Goal: Task Accomplishment & Management: Use online tool/utility

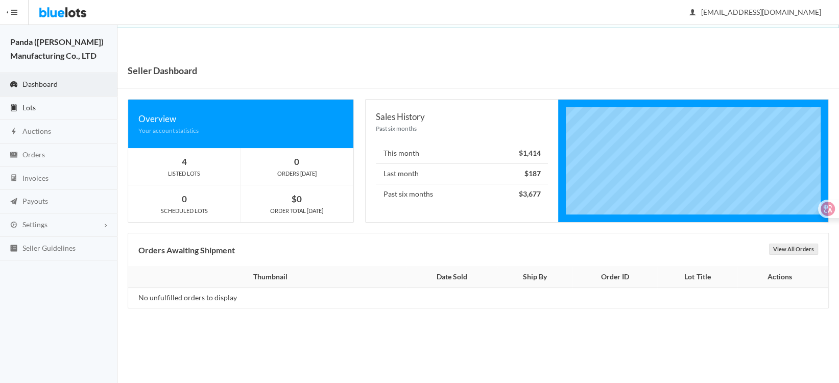
click at [23, 106] on span "Lots" at bounding box center [28, 107] width 13 height 9
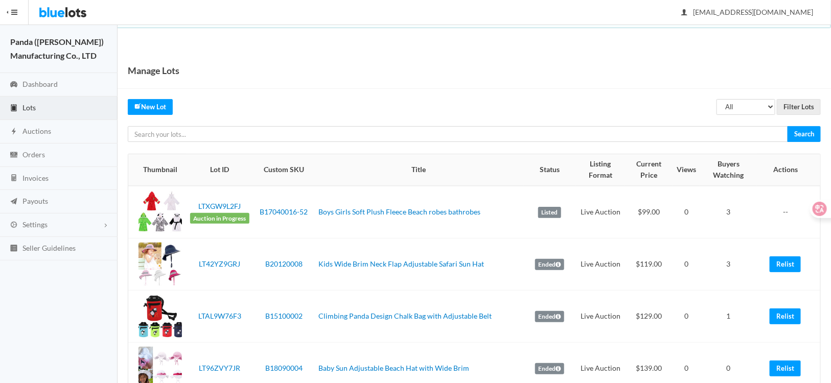
scroll to position [51, 0]
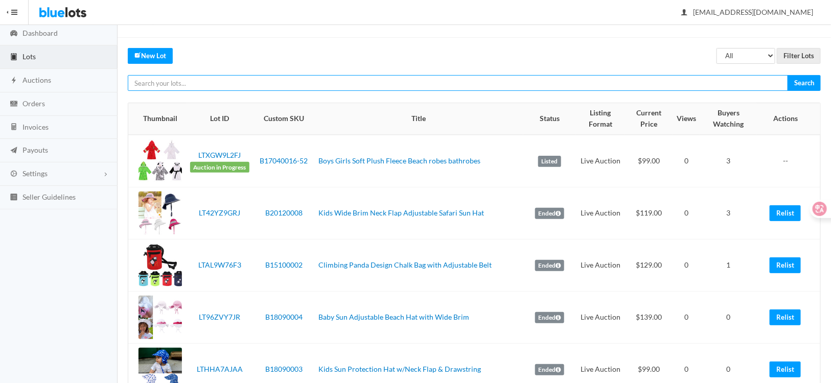
click at [245, 84] on input "text" at bounding box center [458, 83] width 660 height 16
paste input "LTPV3ZR27Y"
type input "LTPV3ZR27Y"
click at [787, 75] on input "Search" at bounding box center [803, 83] width 33 height 16
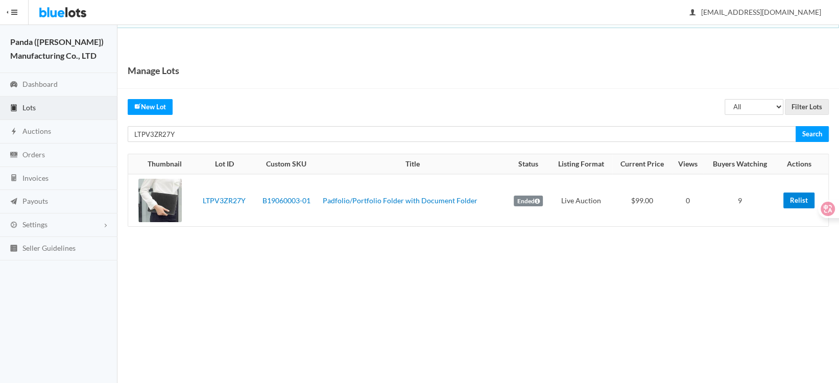
click at [795, 200] on link "Relist" at bounding box center [799, 201] width 31 height 16
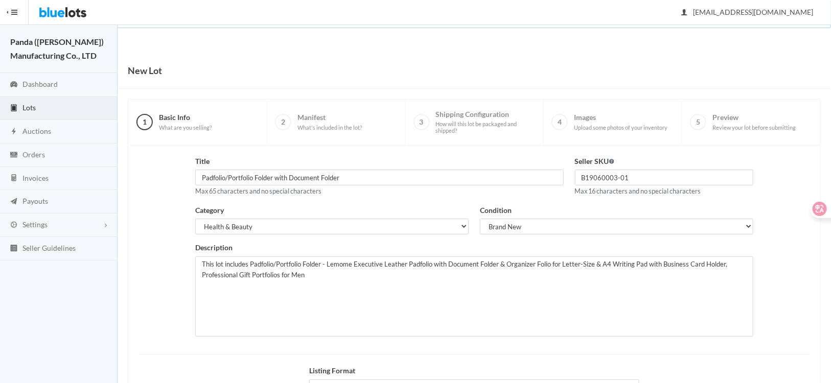
scroll to position [126, 0]
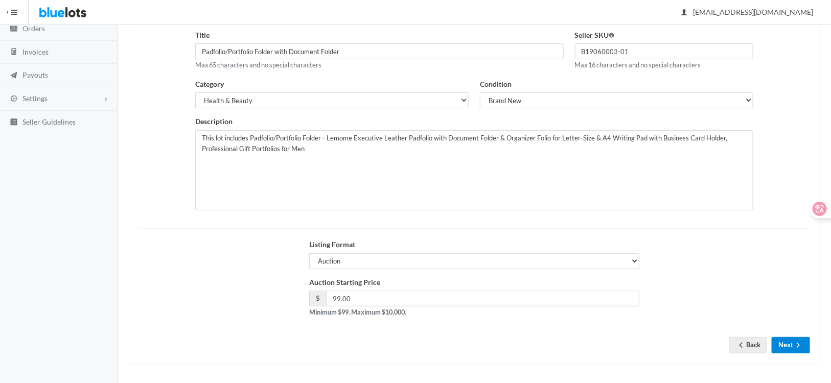
click at [784, 345] on button "Next" at bounding box center [790, 345] width 38 height 16
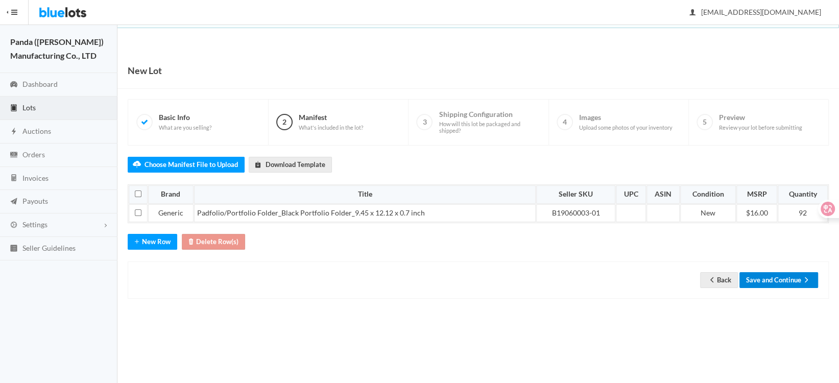
click at [764, 277] on button "Save and Continue" at bounding box center [779, 280] width 79 height 16
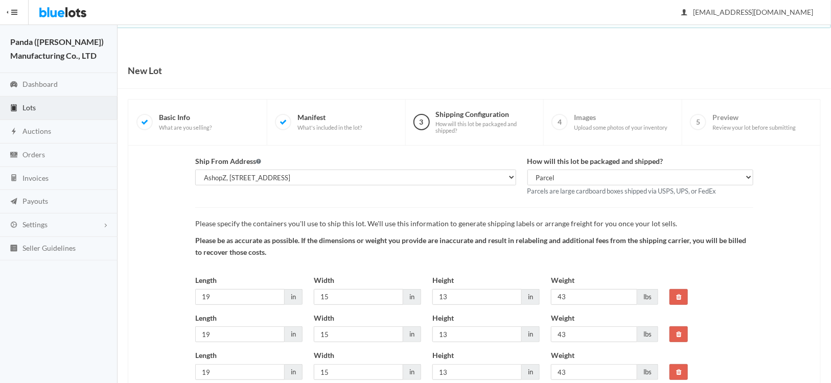
scroll to position [116, 0]
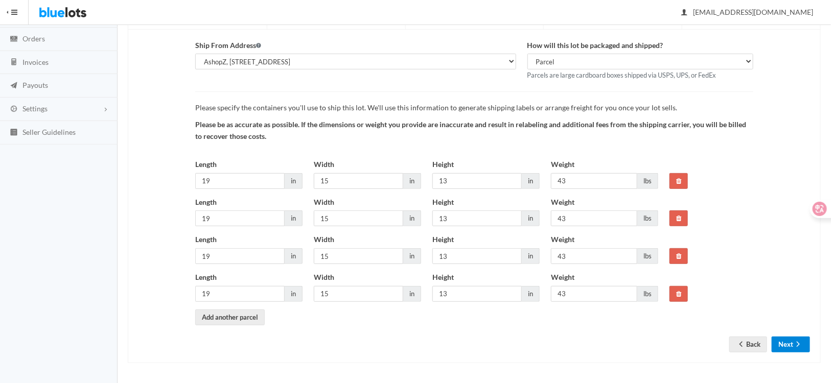
click at [804, 346] on button "Next" at bounding box center [790, 345] width 38 height 16
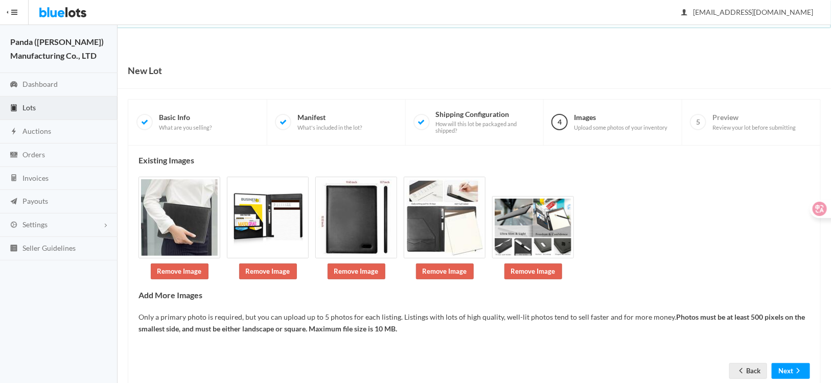
scroll to position [27, 0]
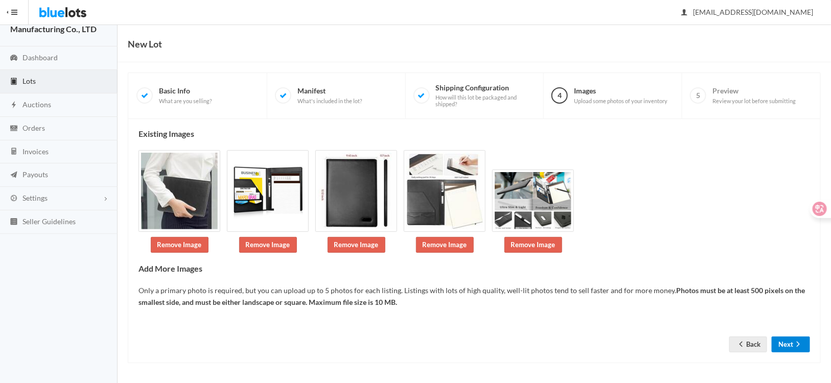
click at [785, 340] on button "Next" at bounding box center [790, 345] width 38 height 16
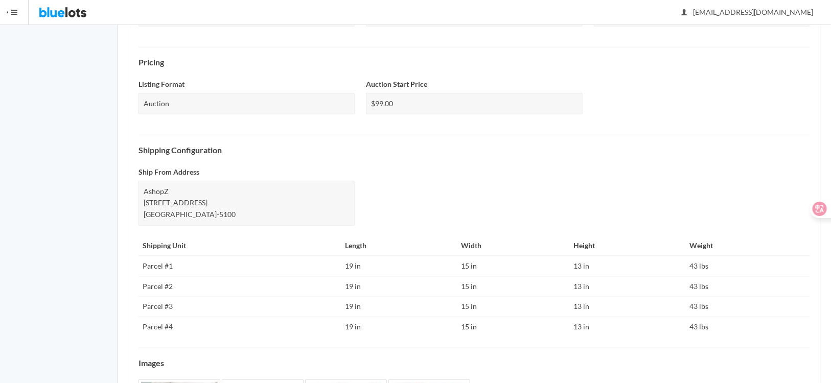
scroll to position [430, 0]
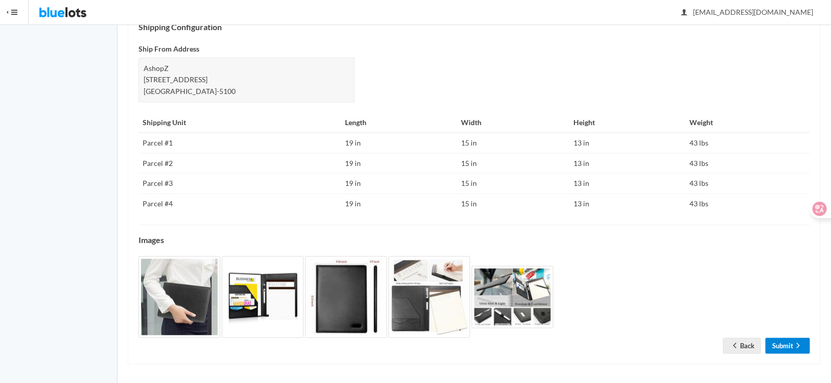
click at [789, 346] on link "Submit" at bounding box center [787, 346] width 44 height 16
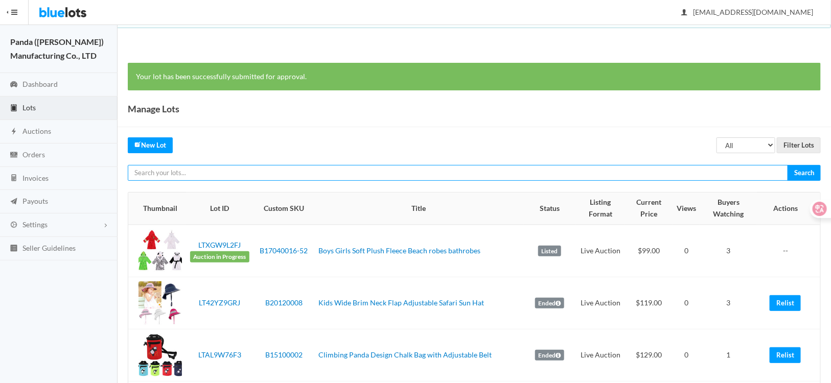
click at [246, 172] on input "text" at bounding box center [458, 173] width 660 height 16
paste input "LTYR2WPPRG"
type input "LTYR2WPPRG"
click at [787, 165] on input "Search" at bounding box center [803, 173] width 33 height 16
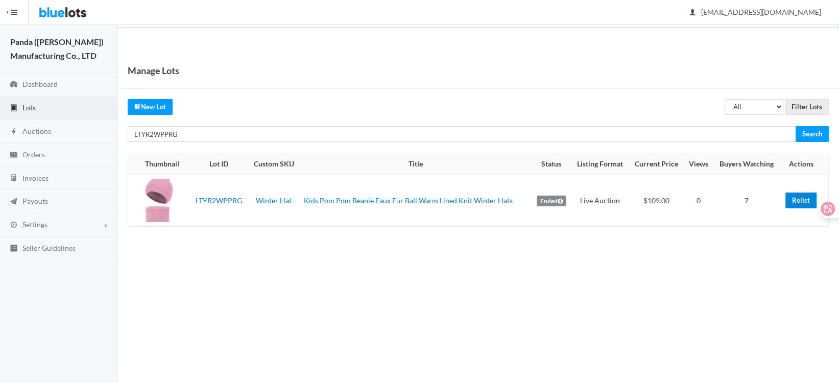
click at [796, 200] on link "Relist" at bounding box center [801, 201] width 31 height 16
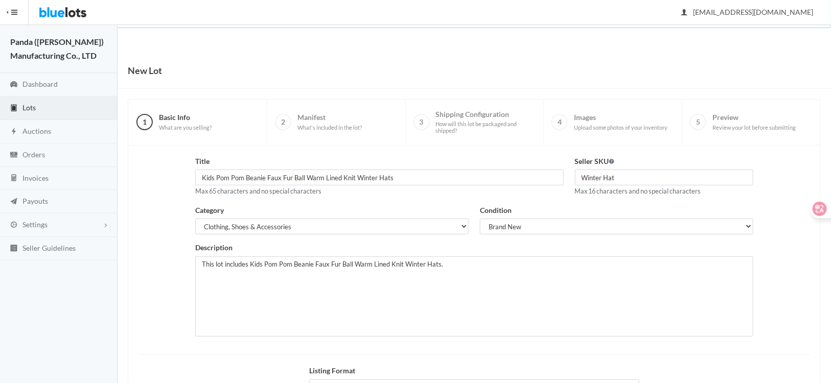
scroll to position [126, 0]
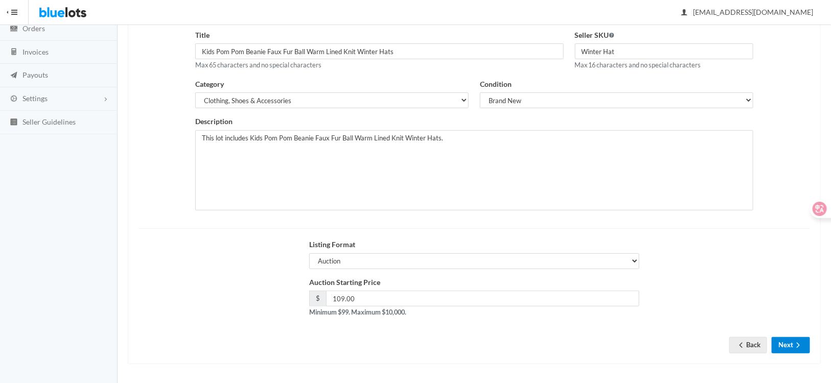
click at [790, 342] on button "Next" at bounding box center [790, 345] width 38 height 16
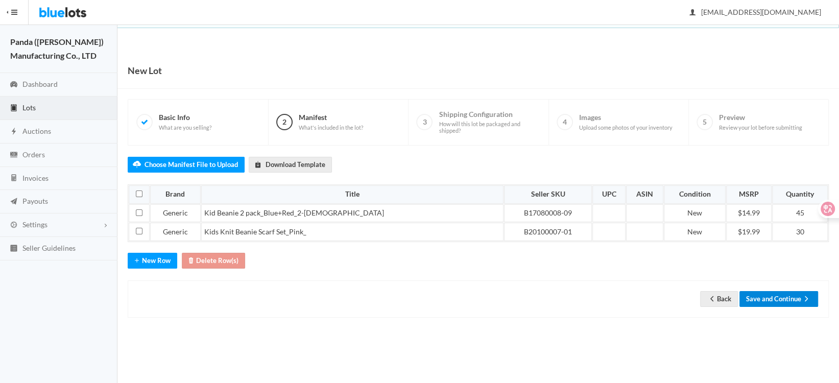
click at [755, 293] on button "Save and Continue" at bounding box center [779, 299] width 79 height 16
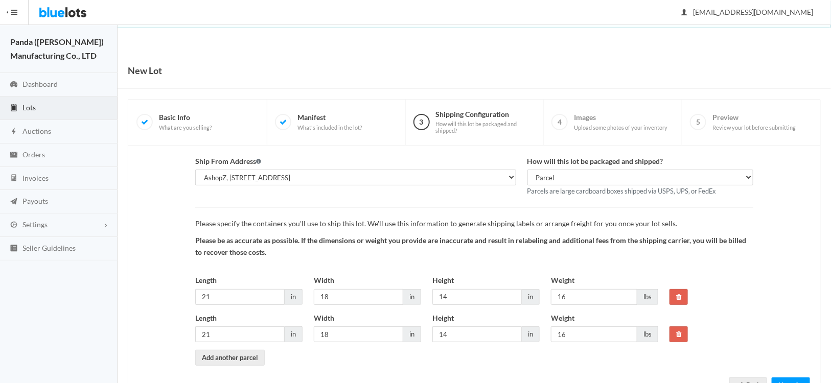
scroll to position [40, 0]
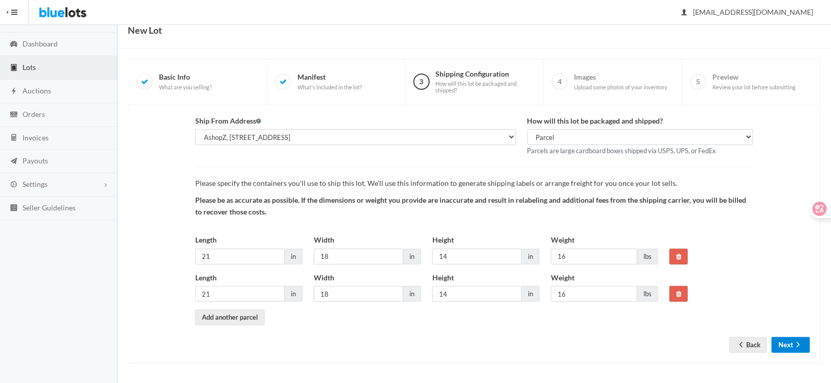
click at [784, 342] on button "Next" at bounding box center [790, 345] width 38 height 16
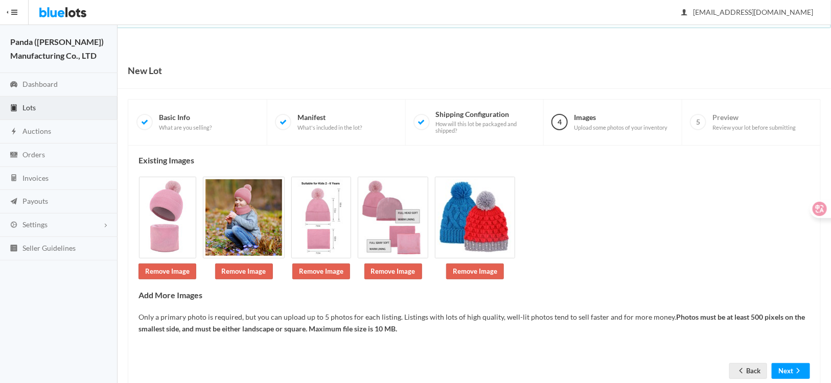
scroll to position [27, 0]
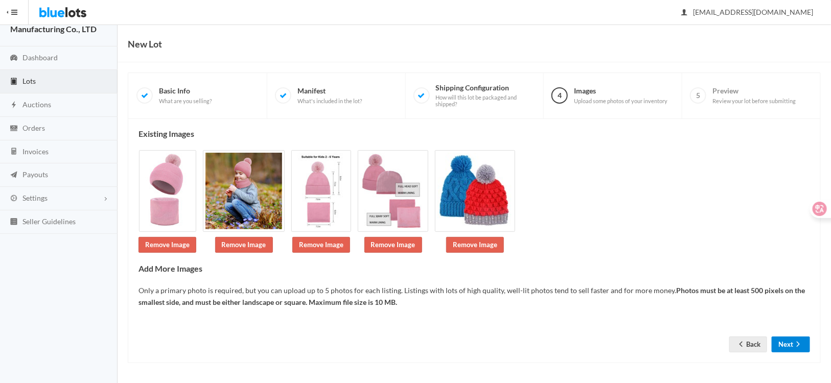
click at [779, 346] on button "Next" at bounding box center [790, 345] width 38 height 16
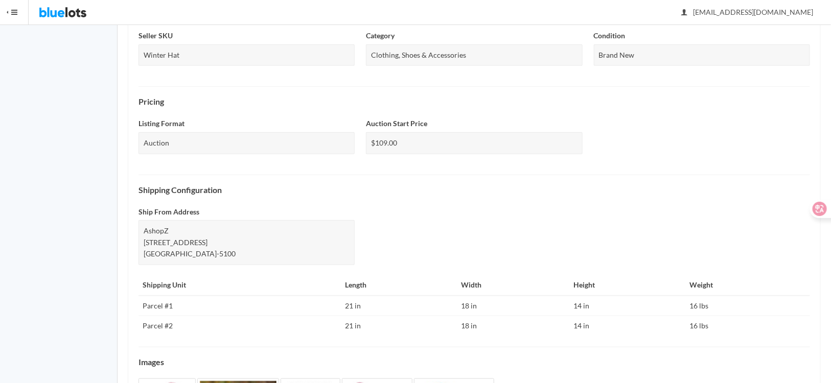
scroll to position [377, 0]
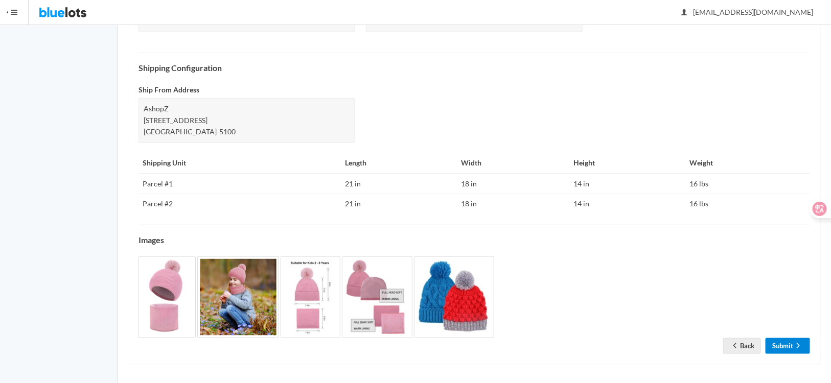
click at [781, 344] on link "Submit" at bounding box center [787, 346] width 44 height 16
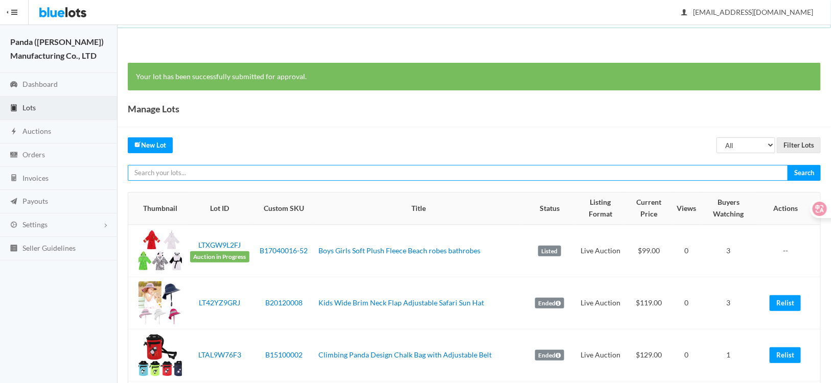
click at [274, 175] on input "text" at bounding box center [458, 173] width 660 height 16
paste input "LTPPT94F24"
type input "LTPPT94F24"
click at [787, 165] on input "Search" at bounding box center [803, 173] width 33 height 16
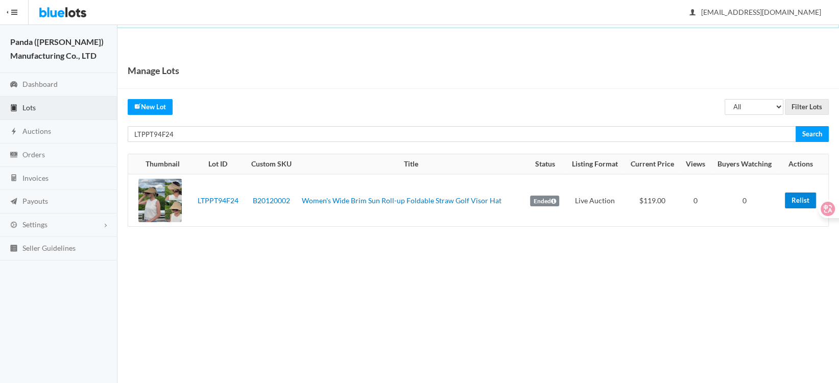
drag, startPoint x: 795, startPoint y: 200, endPoint x: 473, endPoint y: 28, distance: 365.4
click at [795, 200] on link "Relist" at bounding box center [800, 201] width 31 height 16
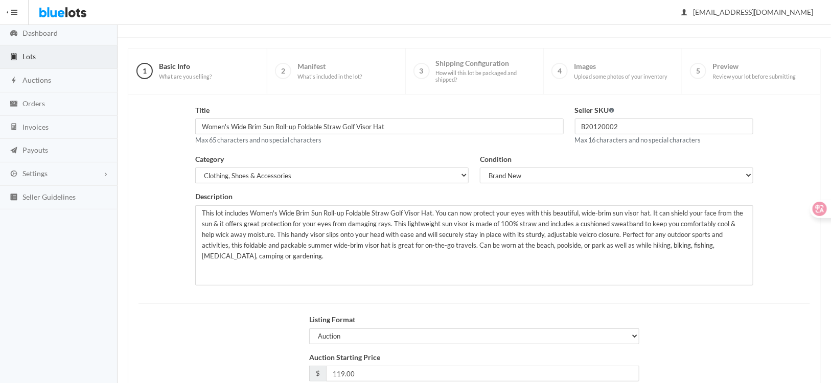
scroll to position [102, 0]
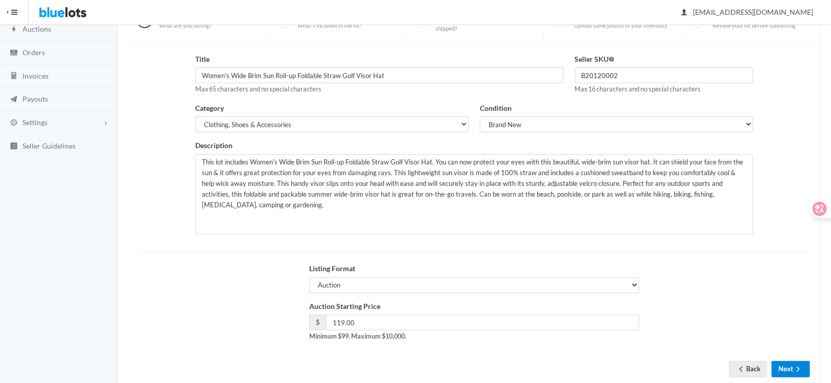
click at [784, 367] on button "Next" at bounding box center [790, 369] width 38 height 16
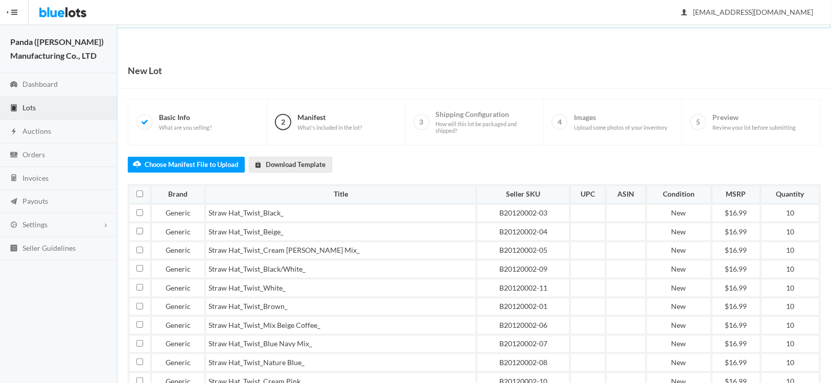
scroll to position [100, 0]
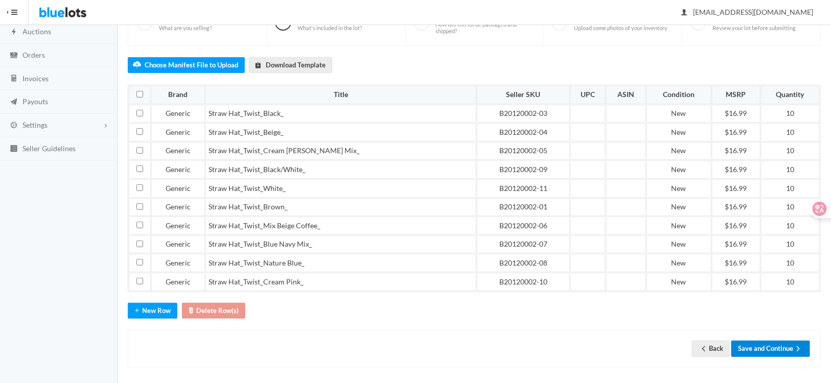
click at [774, 345] on button "Save and Continue" at bounding box center [770, 349] width 79 height 16
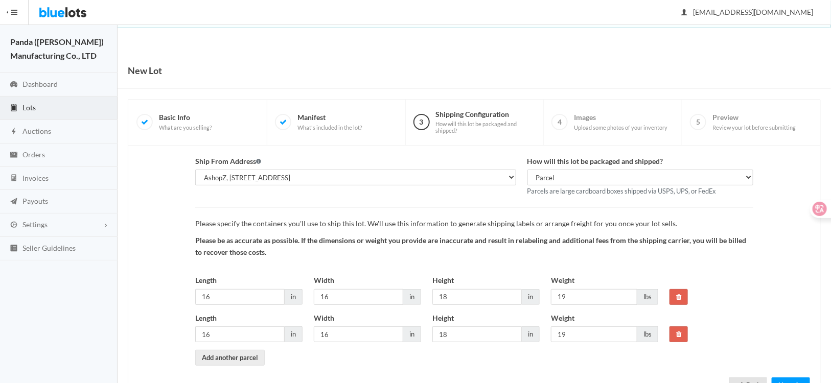
scroll to position [40, 0]
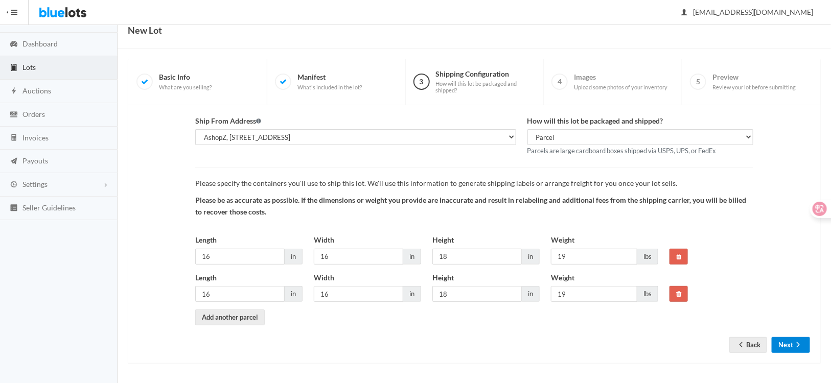
click at [798, 350] on button "Next" at bounding box center [790, 345] width 38 height 16
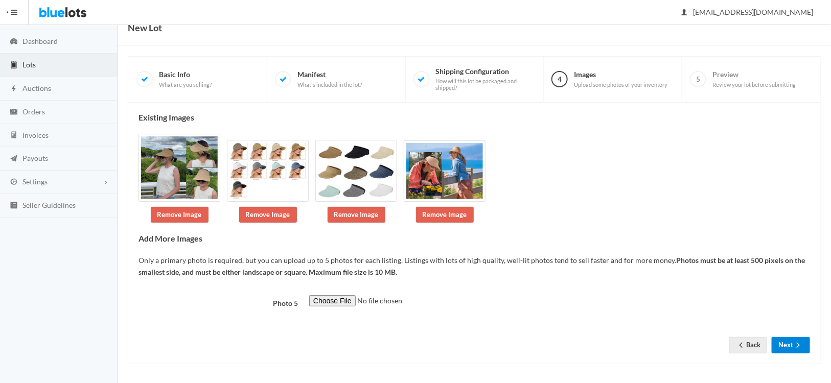
scroll to position [43, 0]
click at [790, 345] on button "Next" at bounding box center [790, 345] width 38 height 16
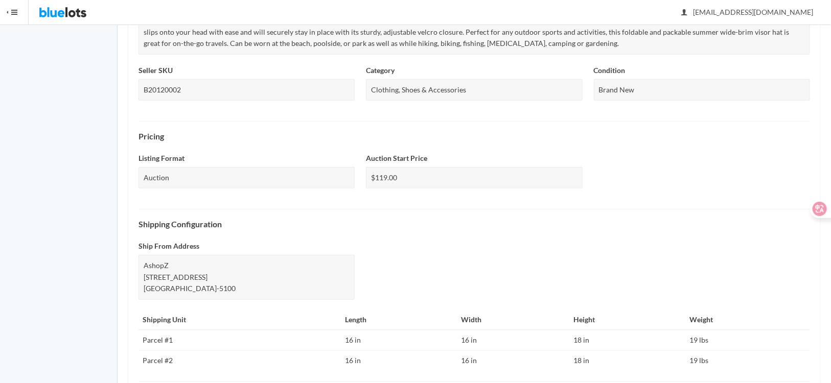
scroll to position [398, 0]
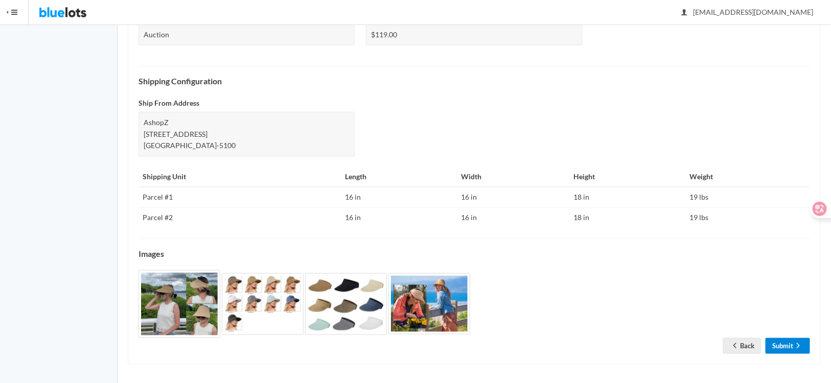
click at [791, 348] on link "Submit" at bounding box center [787, 346] width 44 height 16
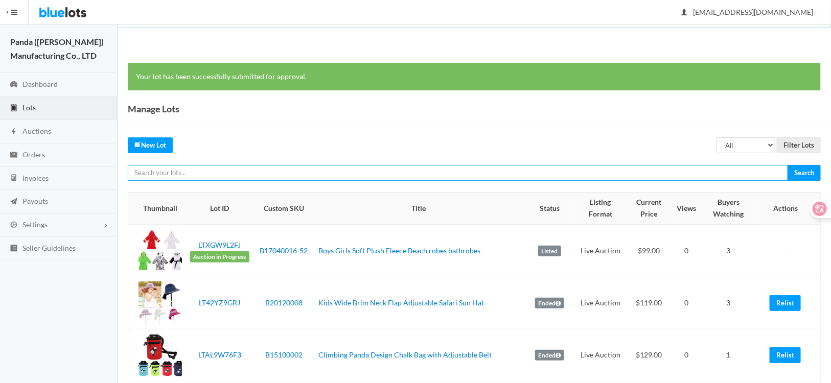
click at [218, 173] on input "text" at bounding box center [458, 173] width 660 height 16
paste input "LT9R3WZTVA"
type input "LT9R3WZTVA"
click at [787, 165] on input "Search" at bounding box center [803, 173] width 33 height 16
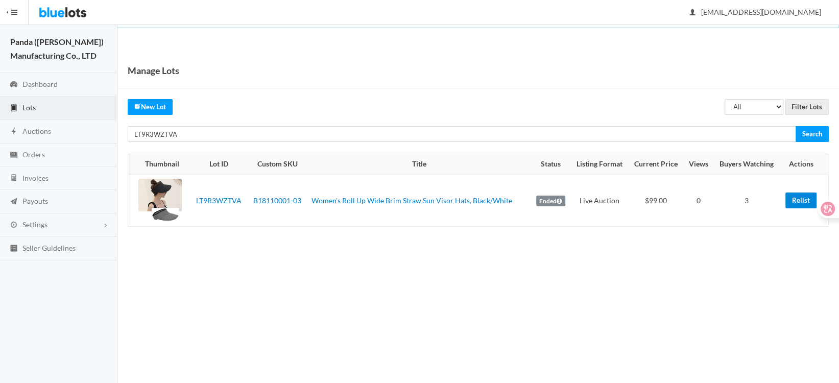
click at [800, 197] on link "Relist" at bounding box center [801, 201] width 31 height 16
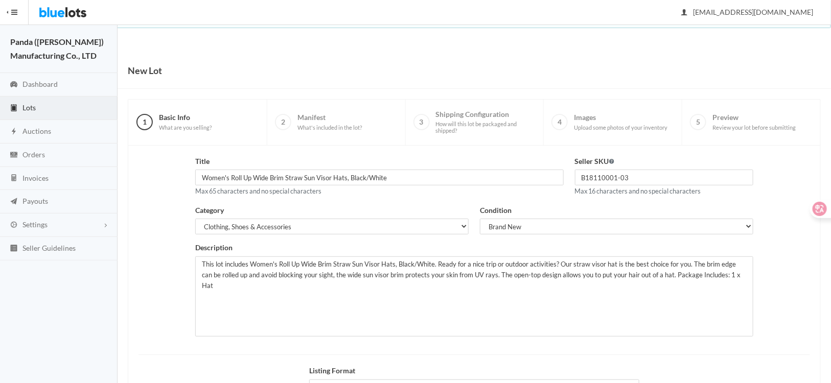
scroll to position [126, 0]
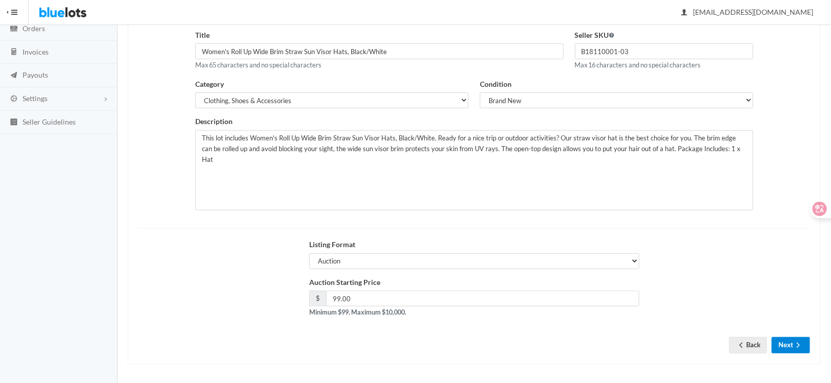
click at [778, 345] on button "Next" at bounding box center [790, 345] width 38 height 16
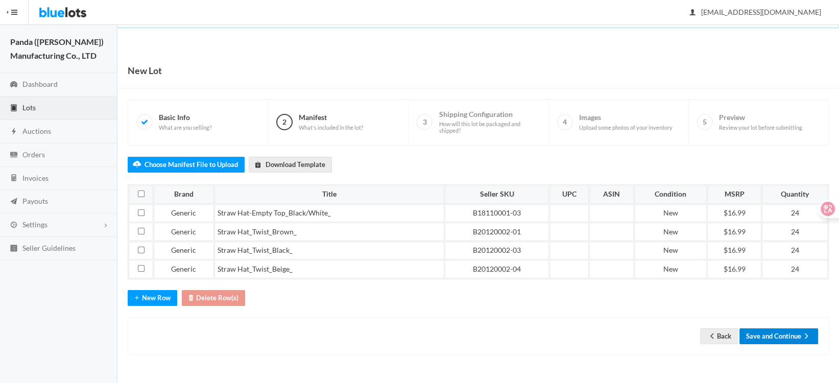
click at [772, 328] on button "Save and Continue" at bounding box center [779, 336] width 79 height 16
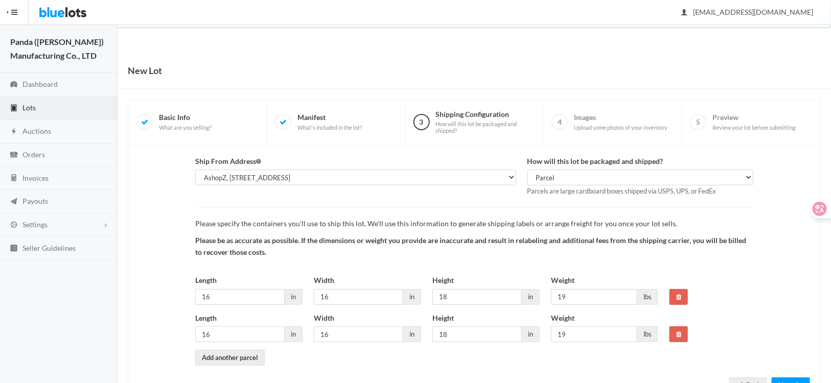
scroll to position [40, 0]
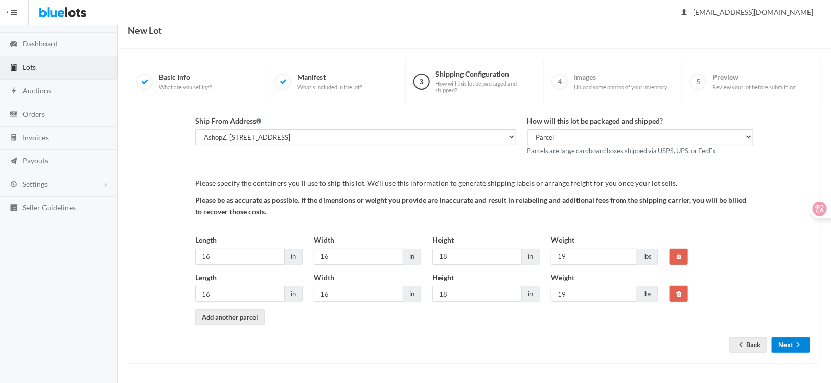
click at [789, 347] on button "Next" at bounding box center [790, 345] width 38 height 16
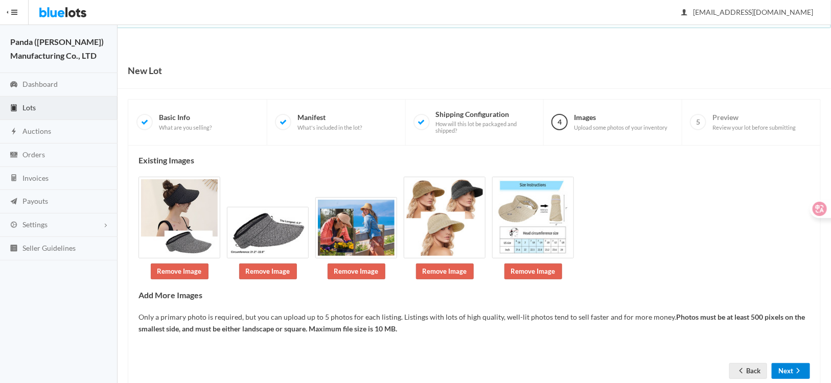
click at [790, 373] on button "Next" at bounding box center [790, 371] width 38 height 16
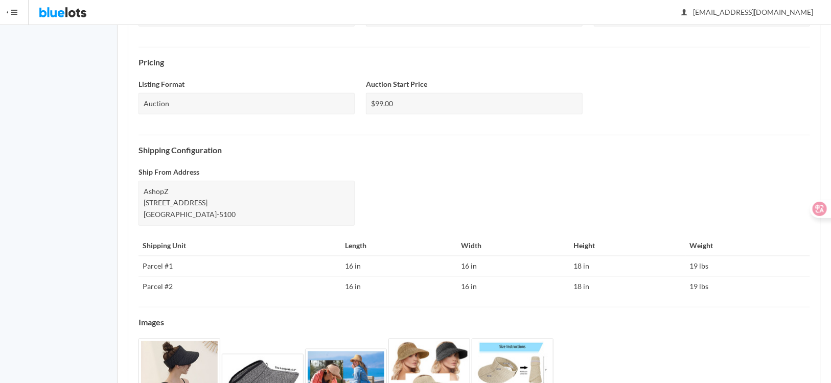
scroll to position [389, 0]
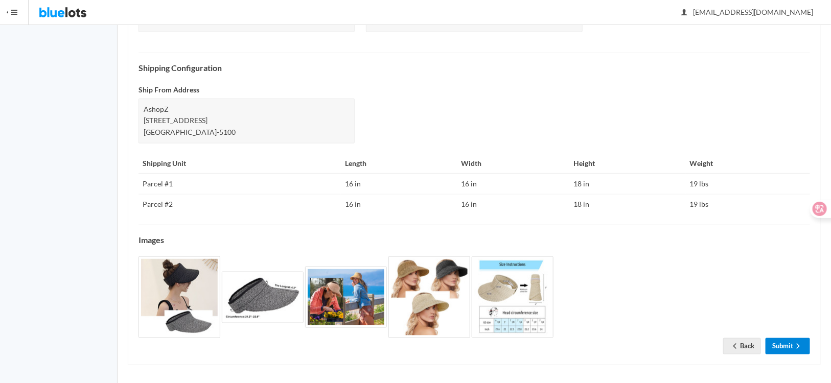
click at [776, 348] on link "Submit" at bounding box center [787, 346] width 44 height 16
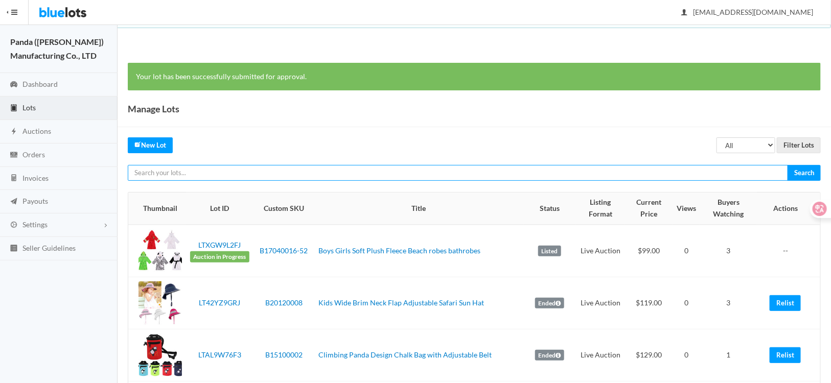
click at [395, 172] on input "text" at bounding box center [458, 173] width 660 height 16
paste input "LTFLYFRXVY"
type input "LTFLYFRXVY"
click at [787, 165] on input "Search" at bounding box center [803, 173] width 33 height 16
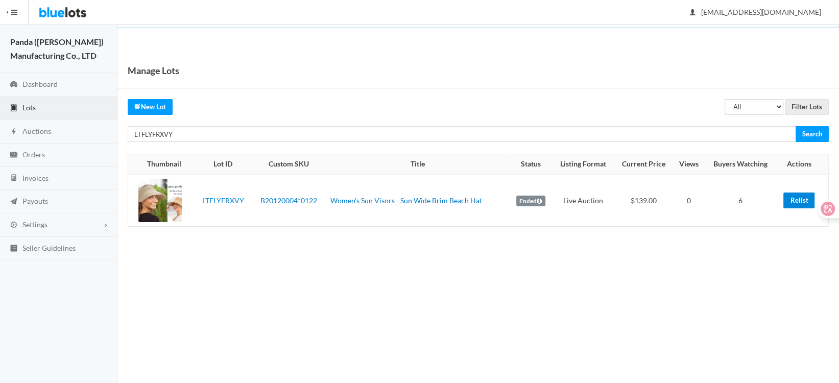
click at [794, 203] on link "Relist" at bounding box center [799, 201] width 31 height 16
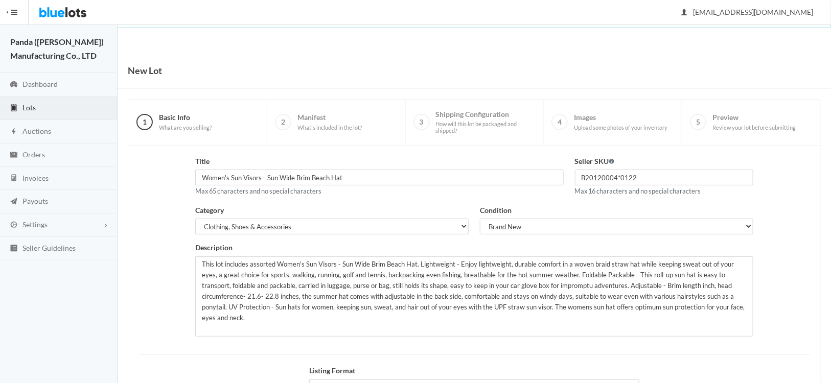
scroll to position [126, 0]
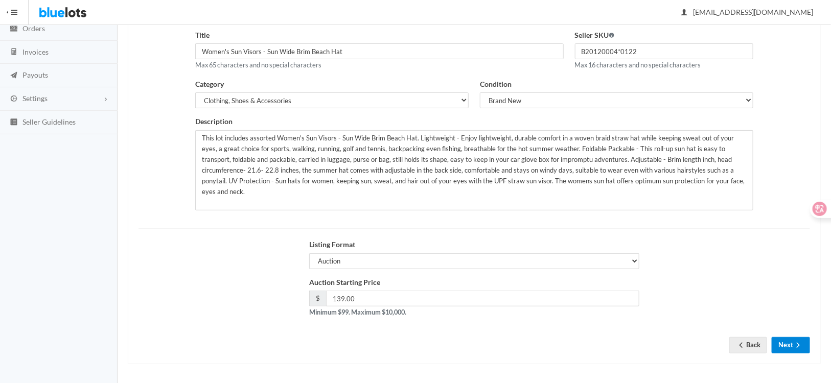
click at [787, 346] on button "Next" at bounding box center [790, 345] width 38 height 16
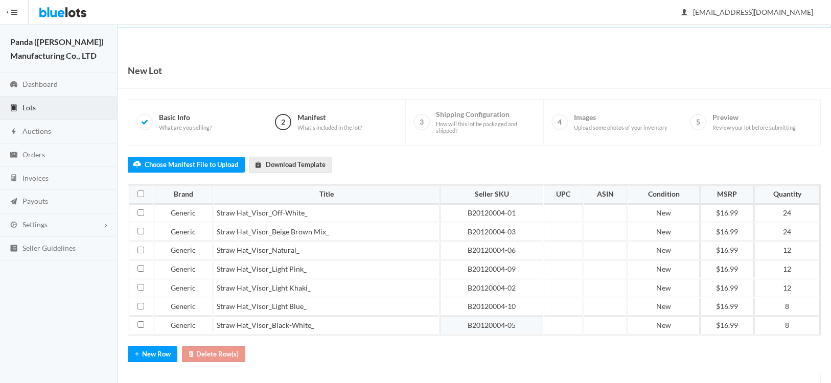
scroll to position [45, 0]
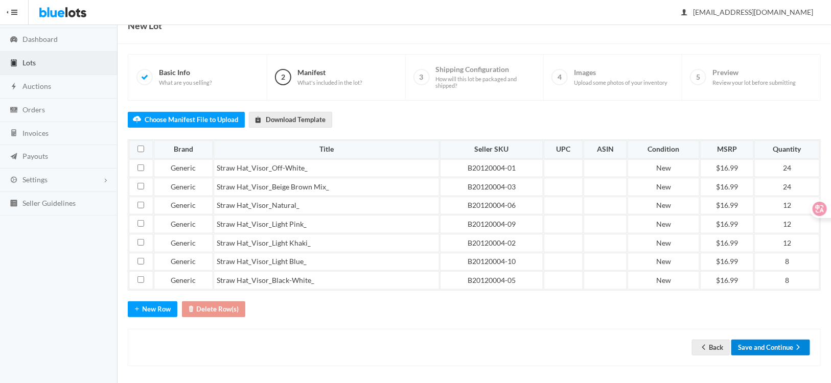
click at [761, 347] on button "Save and Continue" at bounding box center [770, 348] width 79 height 16
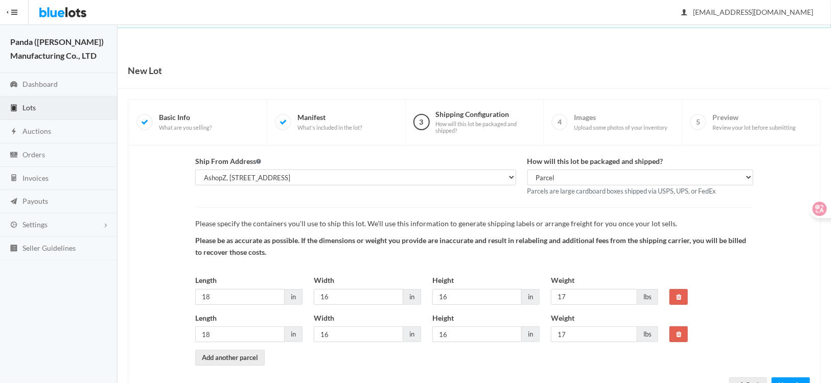
scroll to position [40, 0]
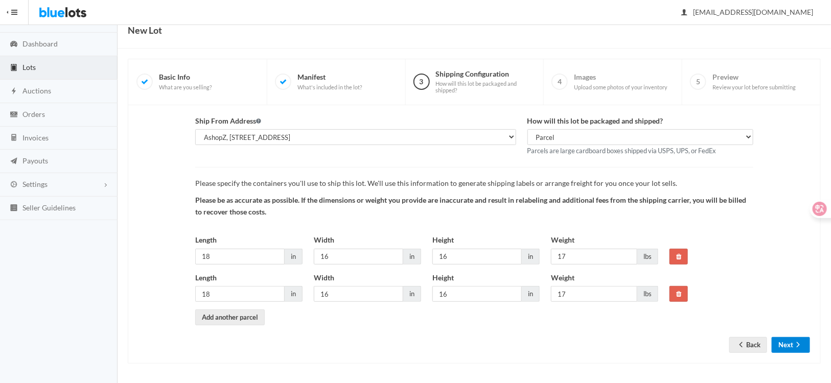
click at [787, 339] on button "Next" at bounding box center [790, 345] width 38 height 16
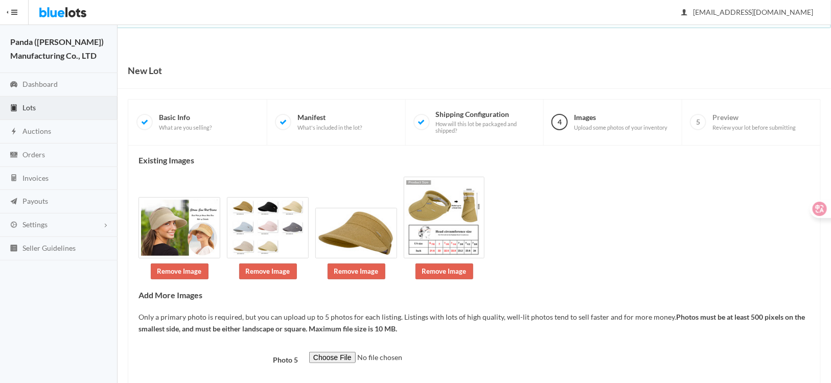
scroll to position [36, 0]
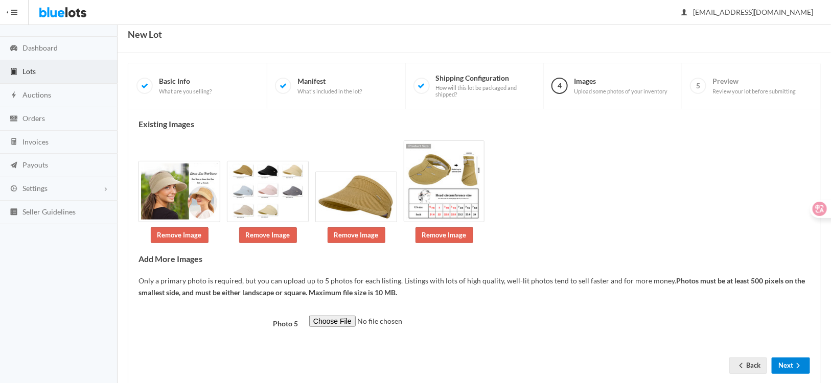
click at [785, 358] on button "Next" at bounding box center [790, 366] width 38 height 16
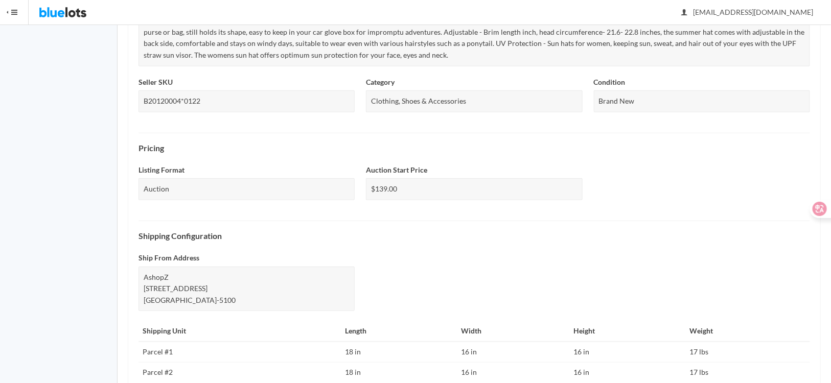
scroll to position [423, 0]
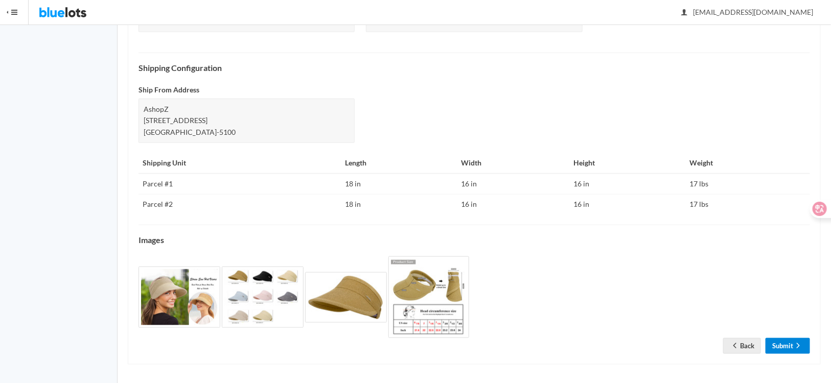
click at [772, 346] on link "Submit" at bounding box center [787, 346] width 44 height 16
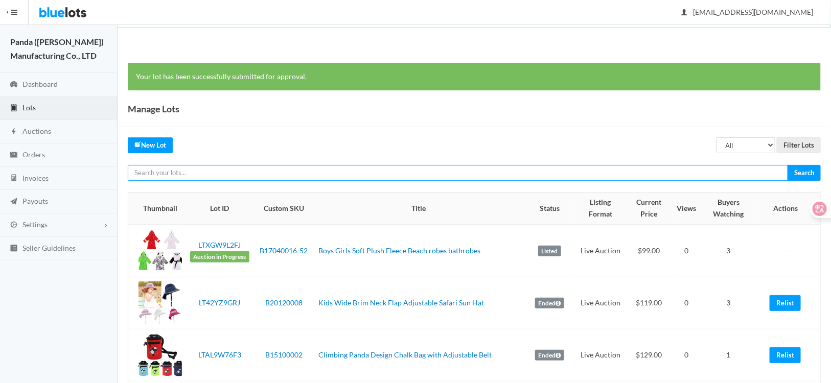
click at [267, 175] on input "text" at bounding box center [458, 173] width 660 height 16
paste input "LT9AJTXA74"
type input "LT9AJTXA74"
click at [787, 165] on input "Search" at bounding box center [803, 173] width 33 height 16
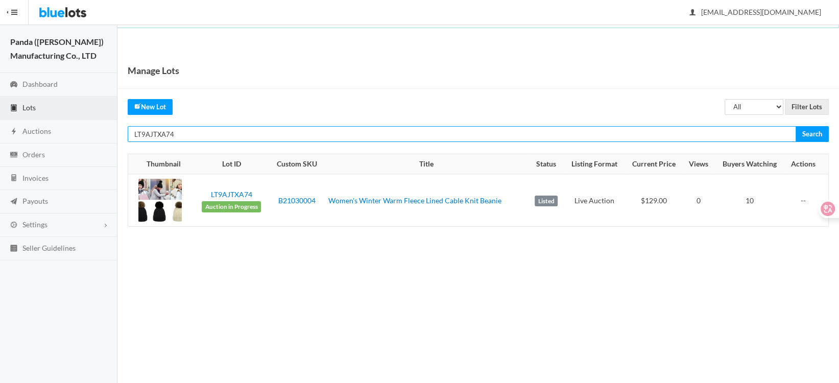
click at [293, 133] on input "LT9AJTXA74" at bounding box center [462, 134] width 669 height 16
paste input "X7ALACKF"
type input "LTX7ALACKF"
click at [796, 126] on input "Search" at bounding box center [812, 134] width 33 height 16
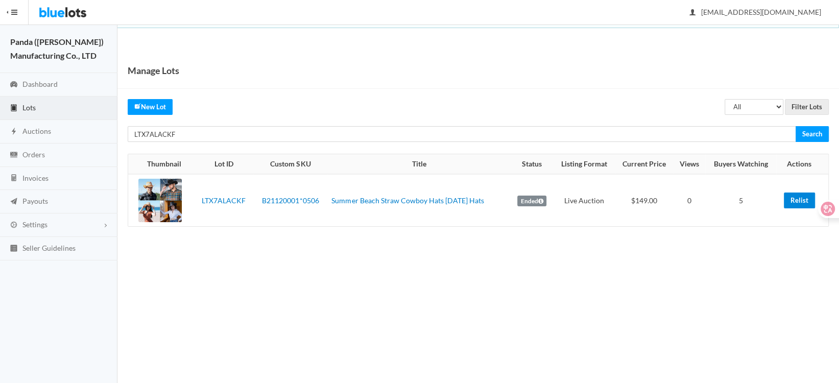
click at [793, 198] on link "Relist" at bounding box center [799, 201] width 31 height 16
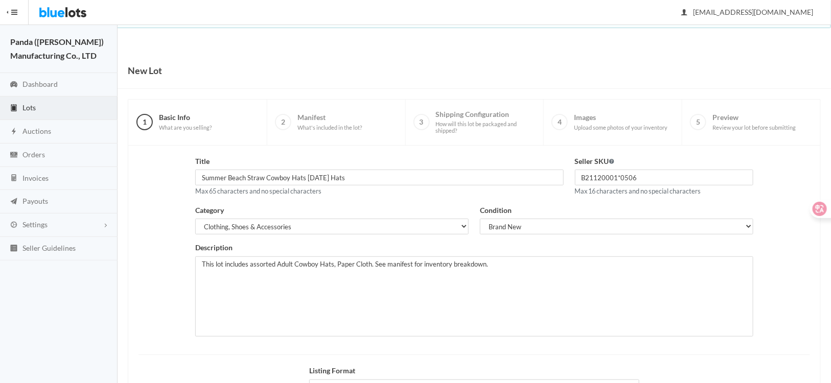
scroll to position [126, 0]
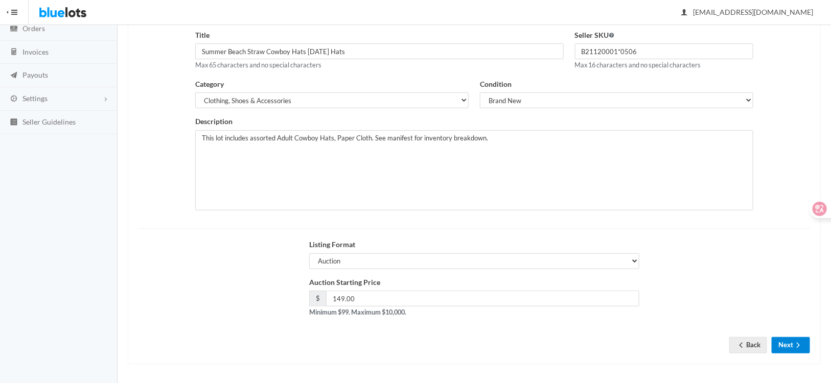
click at [790, 345] on button "Next" at bounding box center [790, 345] width 38 height 16
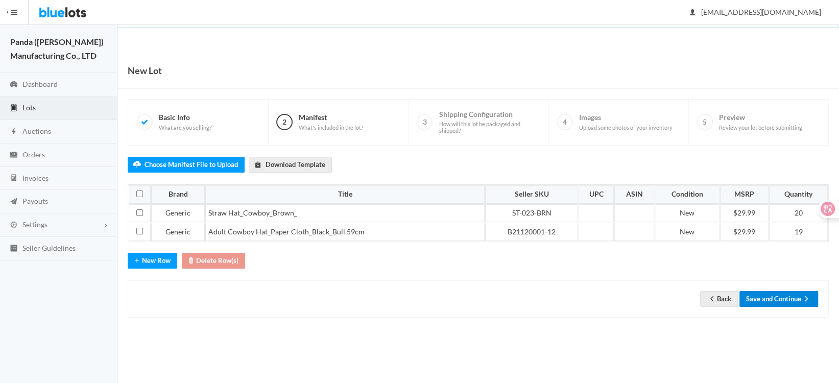
click at [768, 300] on button "Save and Continue" at bounding box center [779, 299] width 79 height 16
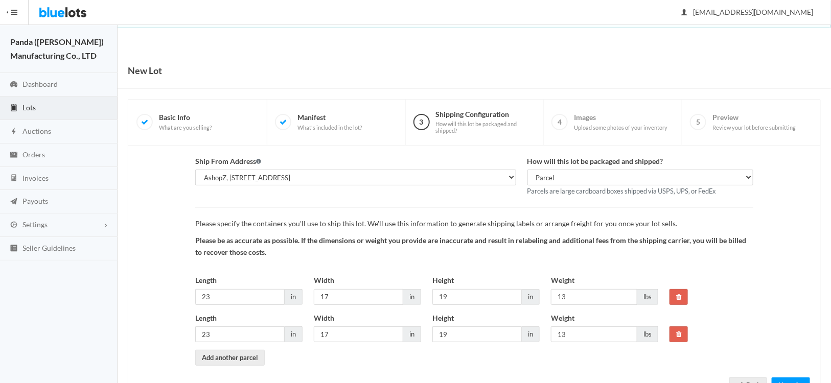
scroll to position [40, 0]
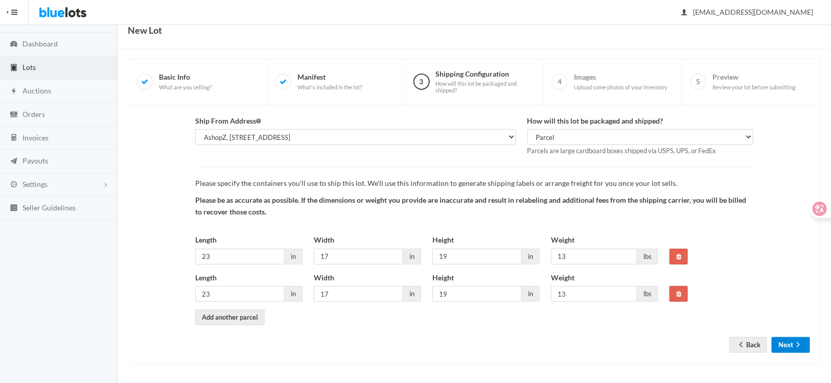
click at [783, 348] on button "Next" at bounding box center [790, 345] width 38 height 16
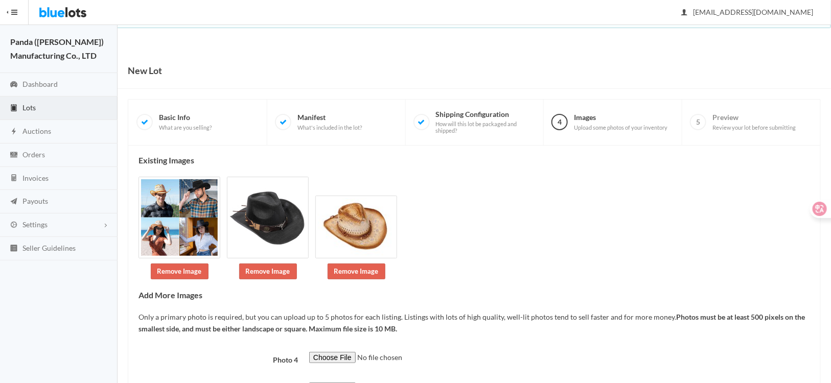
scroll to position [87, 0]
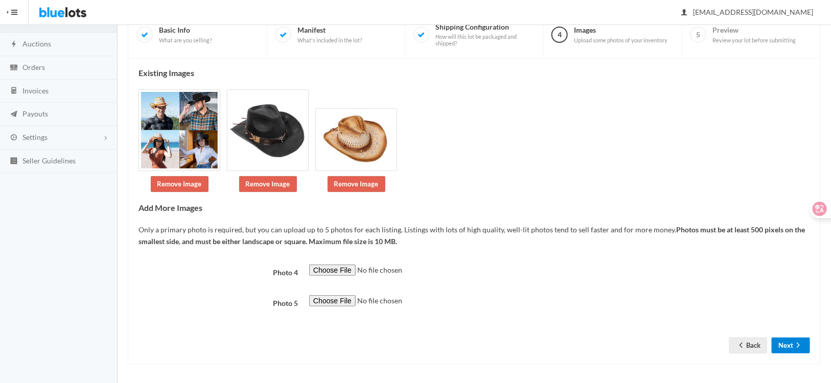
click at [796, 344] on icon "arrow forward" at bounding box center [798, 345] width 10 height 8
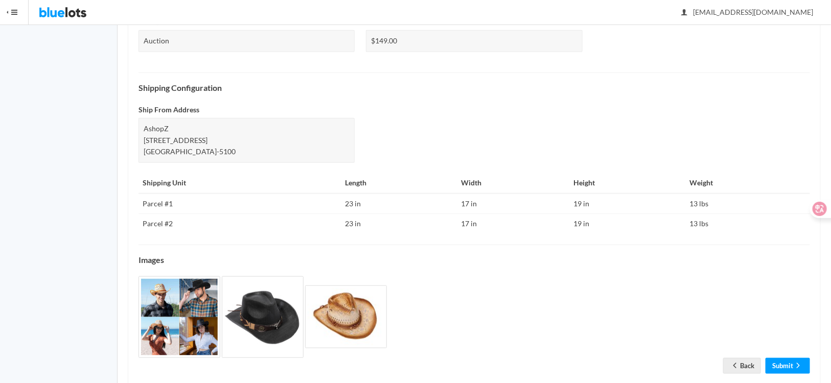
scroll to position [377, 0]
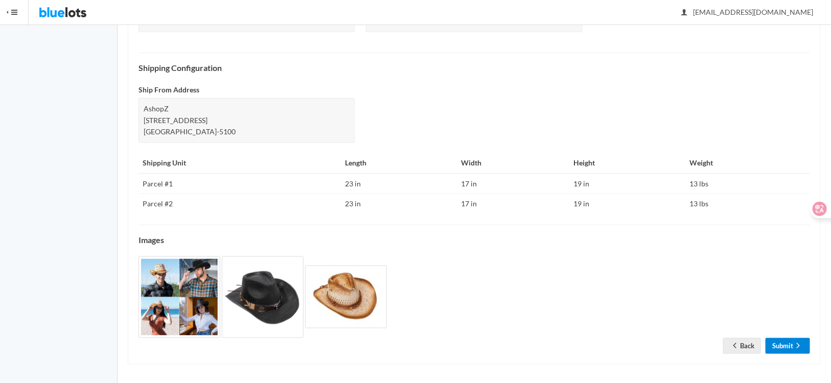
click at [783, 345] on link "Submit" at bounding box center [787, 346] width 44 height 16
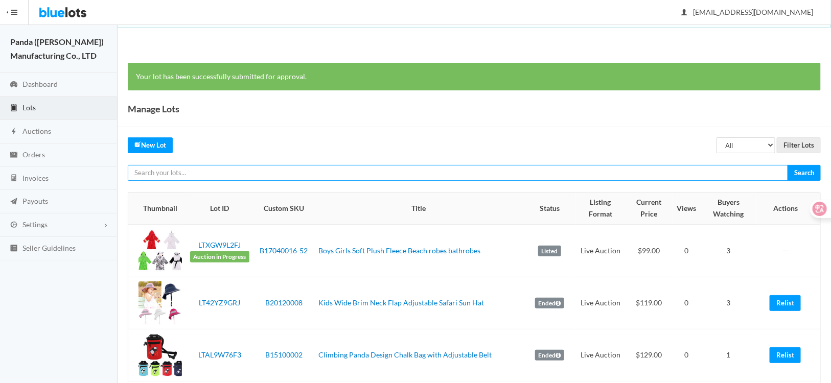
click at [276, 176] on input "text" at bounding box center [458, 173] width 660 height 16
paste input "LT7VHF7XF3"
type input "LT7VHF7XF3"
click at [787, 165] on input "Search" at bounding box center [803, 173] width 33 height 16
